Goal: Find specific page/section: Find specific page/section

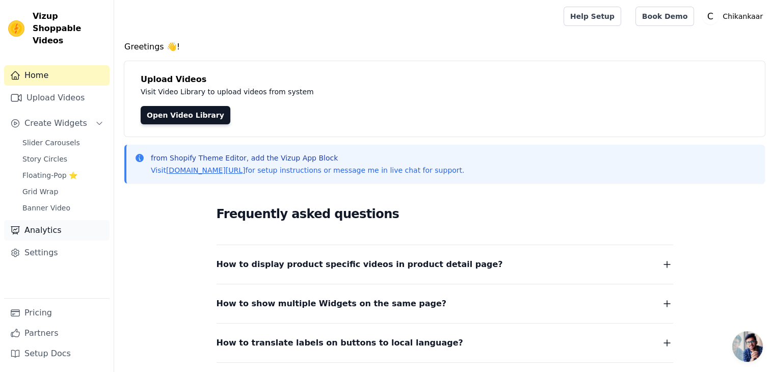
click at [25, 223] on link "Analytics" at bounding box center [57, 230] width 106 height 20
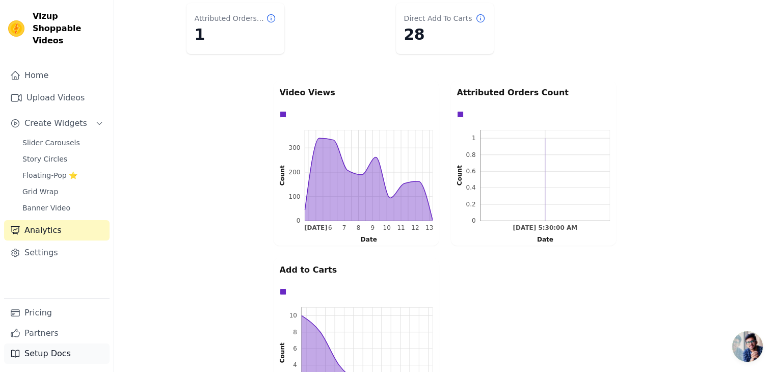
scroll to position [183, 0]
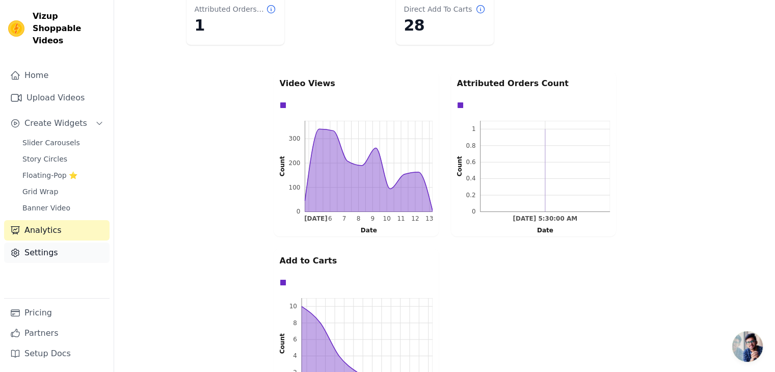
click at [31, 243] on link "Settings" at bounding box center [57, 253] width 106 height 20
